Goal: Find specific page/section: Find specific page/section

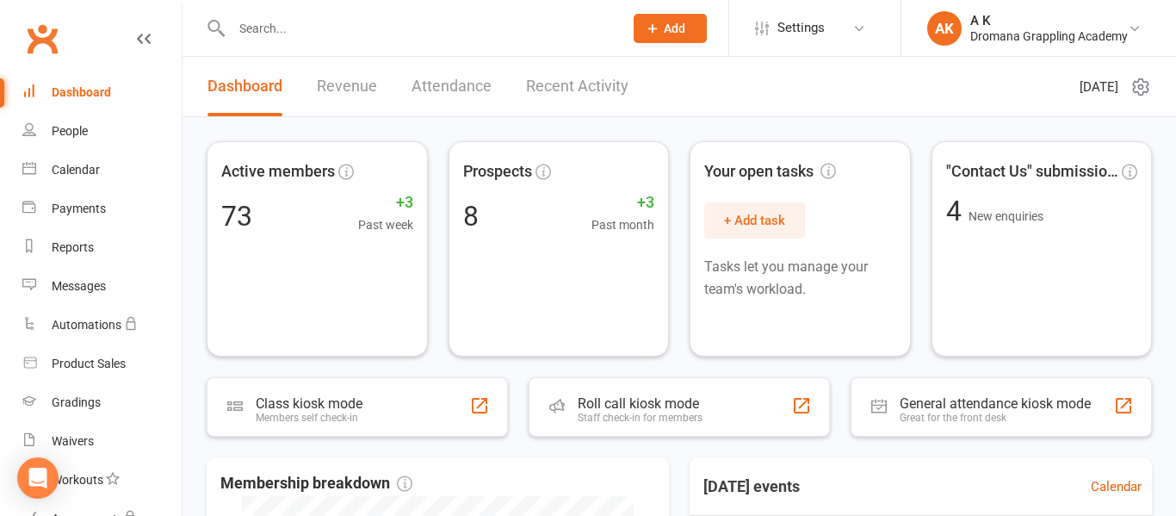
click at [510, 31] on input "text" at bounding box center [418, 28] width 385 height 24
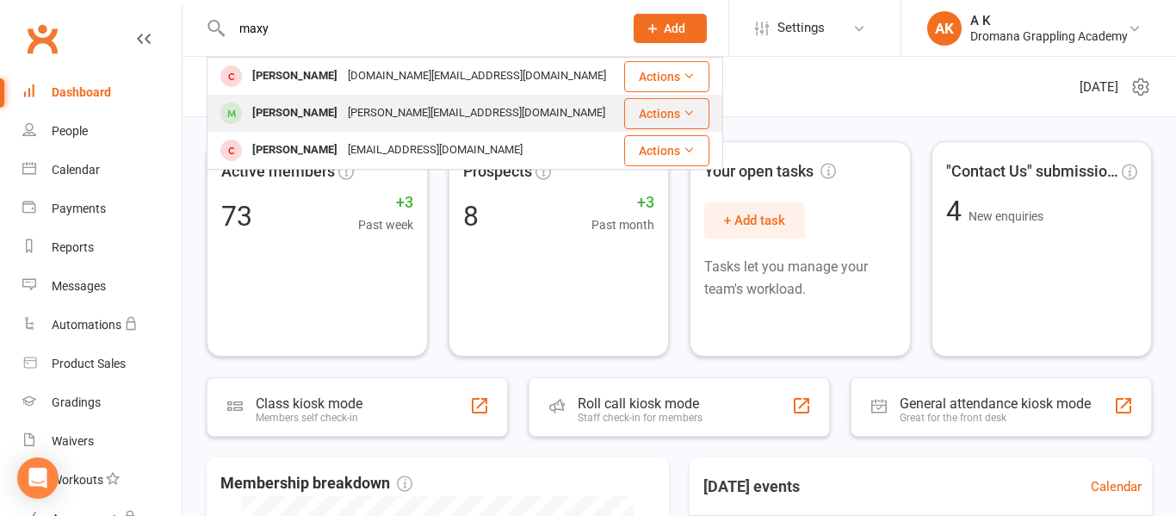
type input "maxy"
click at [343, 111] on div "[PERSON_NAME][EMAIL_ADDRESS][DOMAIN_NAME]" at bounding box center [477, 113] width 268 height 25
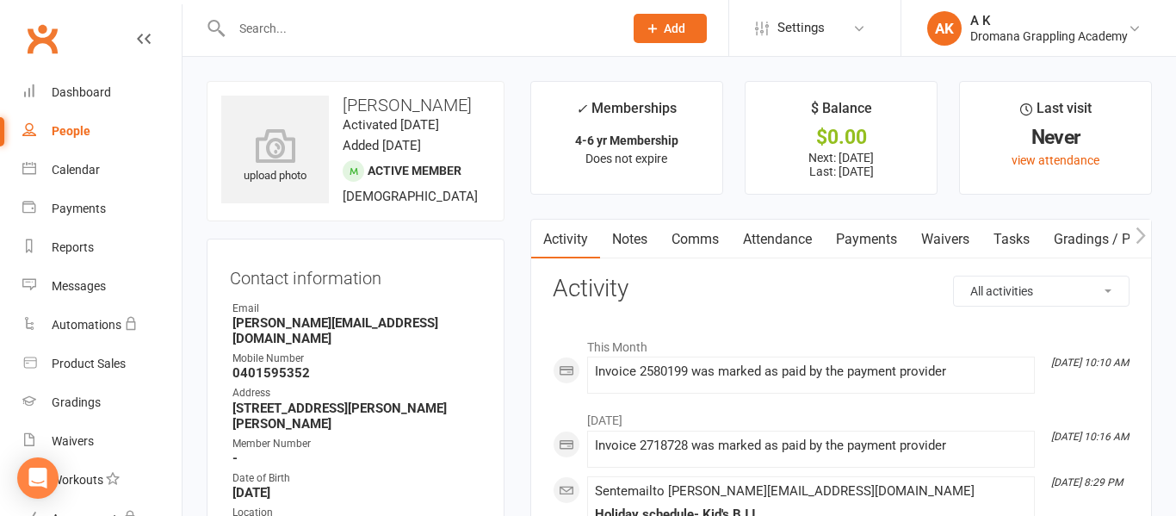
click at [948, 234] on link "Waivers" at bounding box center [945, 240] width 72 height 40
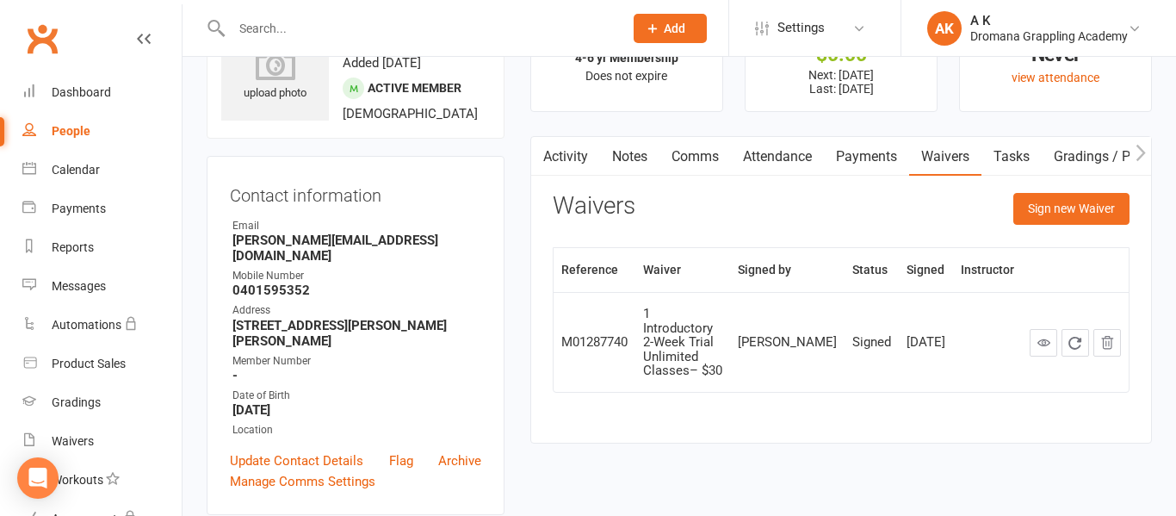
scroll to position [89, 0]
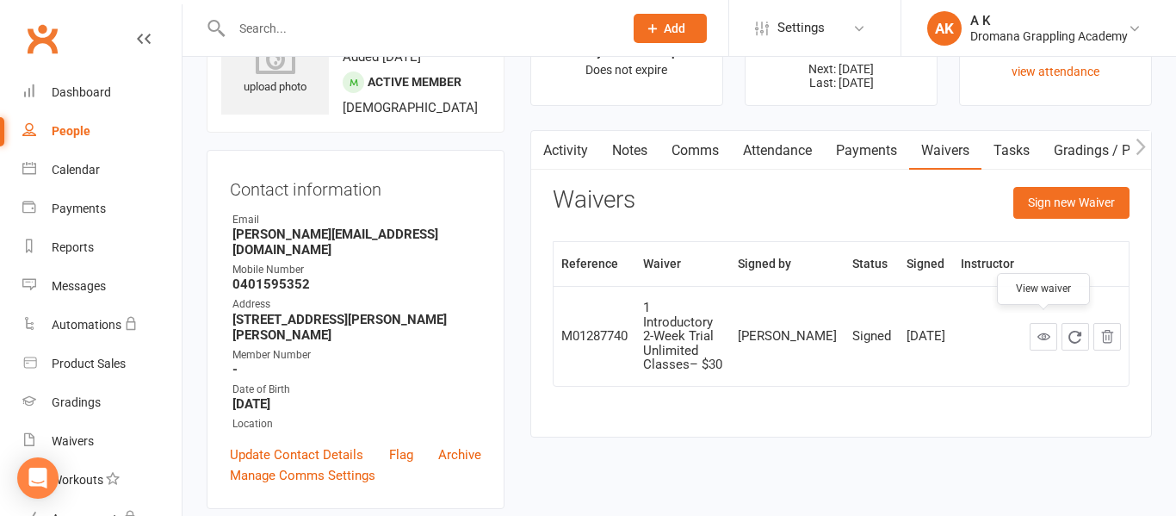
click at [1044, 330] on icon at bounding box center [1043, 336] width 13 height 13
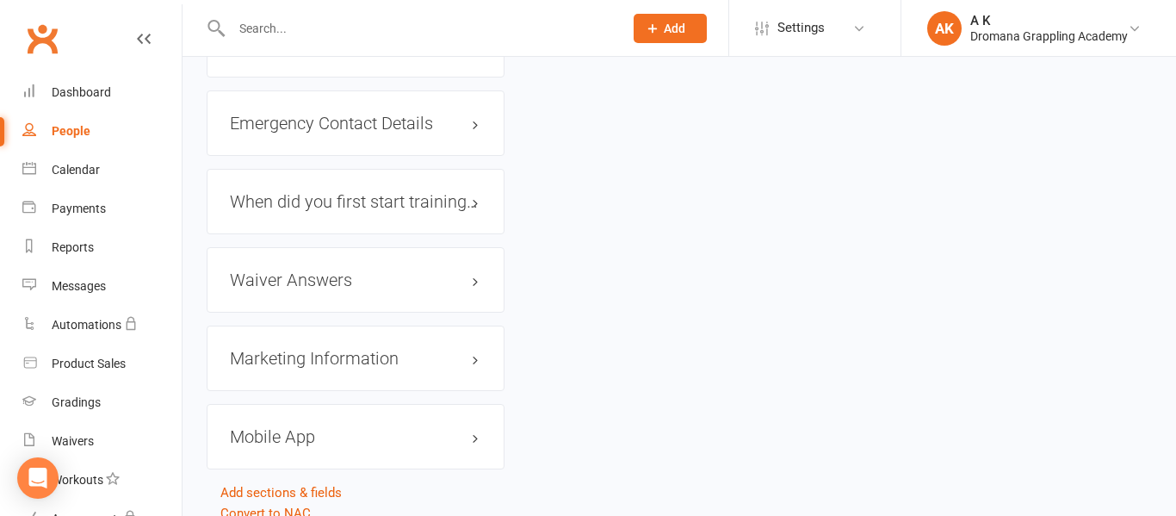
scroll to position [0, 0]
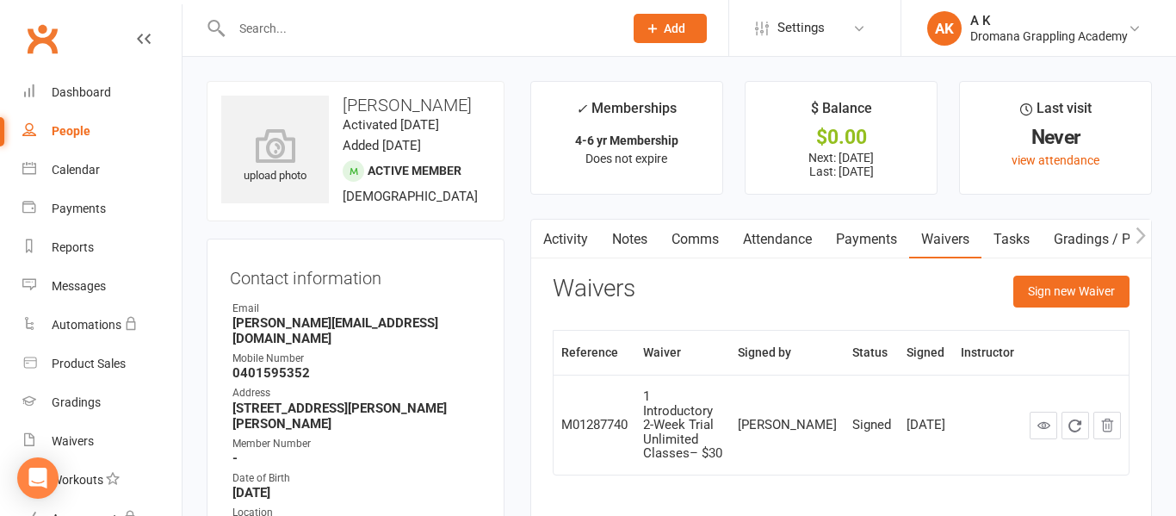
click at [359, 27] on input "text" at bounding box center [418, 28] width 385 height 24
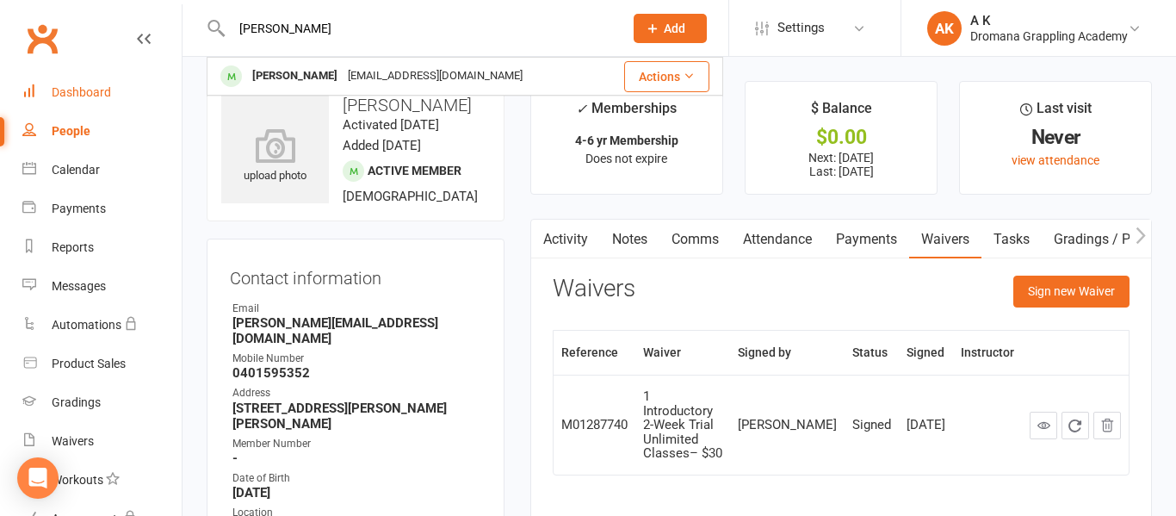
type input "[PERSON_NAME]"
click at [127, 84] on link "Dashboard" at bounding box center [101, 92] width 159 height 39
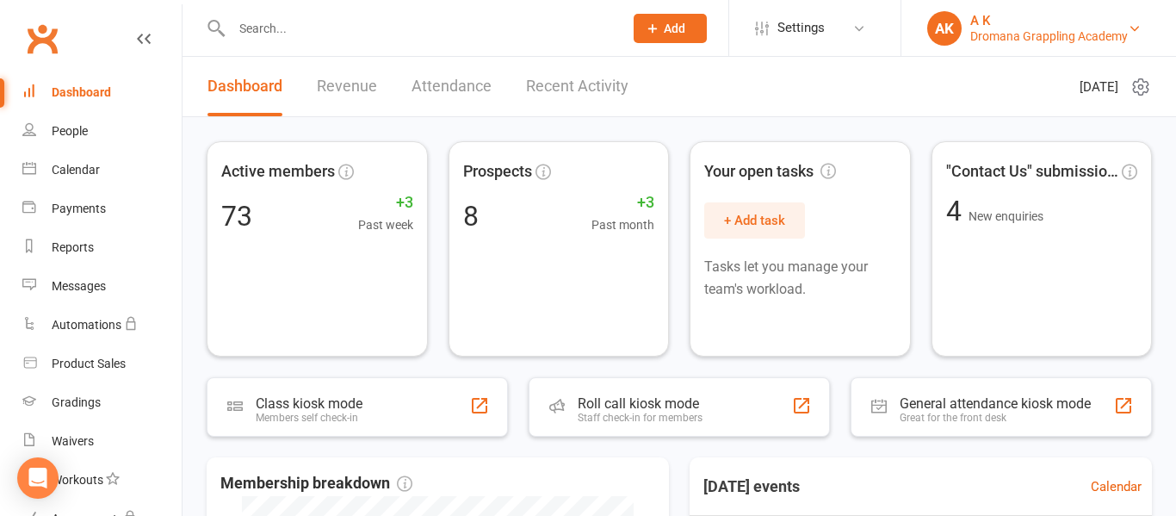
click at [950, 36] on div "AK" at bounding box center [944, 28] width 34 height 34
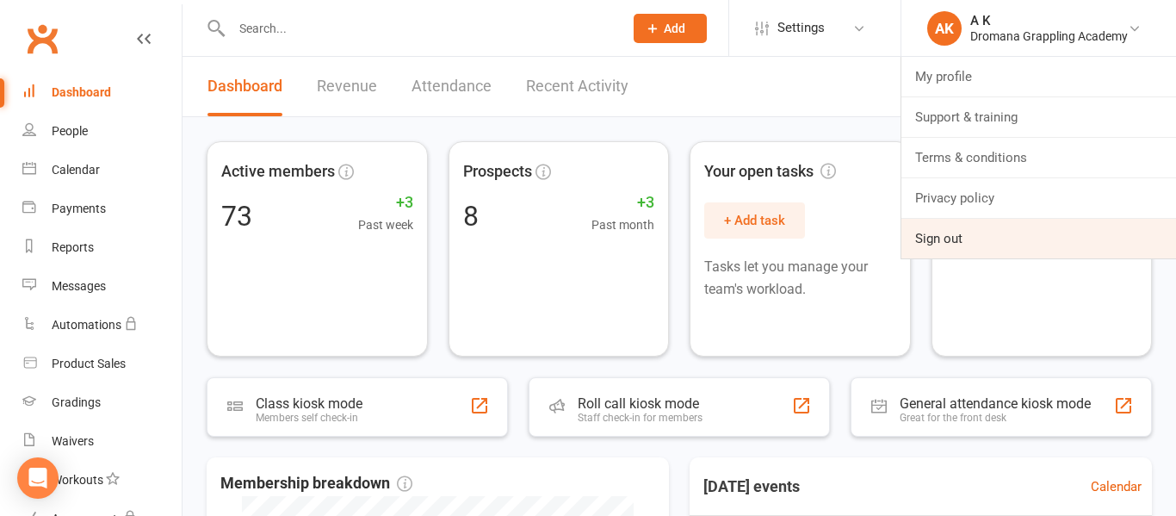
click at [948, 241] on link "Sign out" at bounding box center [1038, 239] width 275 height 40
